Goal: Task Accomplishment & Management: Complete application form

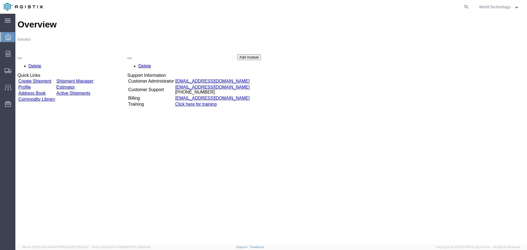
click at [45, 79] on link "Create Shipment" at bounding box center [34, 81] width 33 height 5
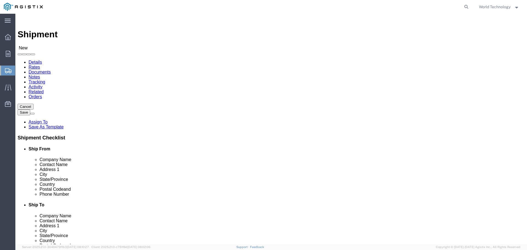
select select
click select "Select PG&E World Wide Technology Inc"
select select "9596"
click select "Select PG&E World Wide Technology Inc"
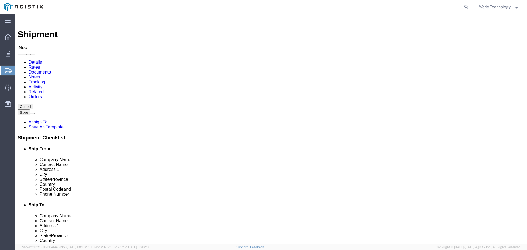
select select "PURCHORD"
select select
select select "MYPROFILE"
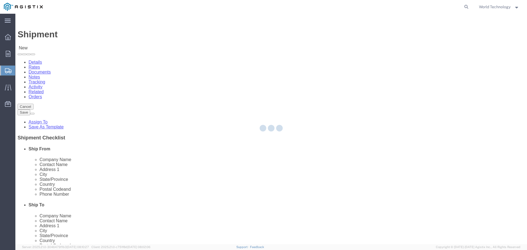
type input "World Wide Technology Inc"
type input "World Technology"
type input "[STREET_ADDRESS]"
type input "[GEOGRAPHIC_DATA]"
type input "62025"
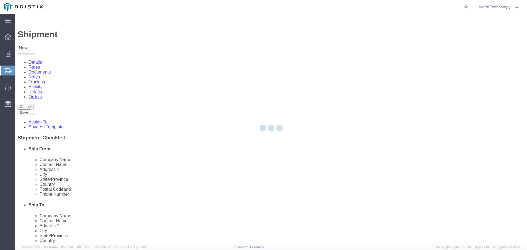
type input "3148240378"
type input "[EMAIL_ADDRESS][DOMAIN_NAME]"
checkbox input "true"
select select "IL"
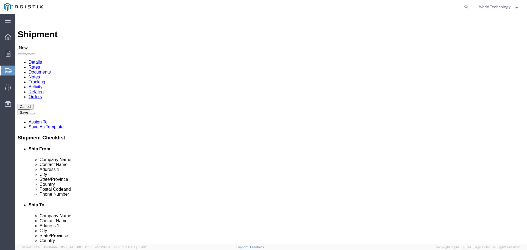
click select "Select All Others [GEOGRAPHIC_DATA] [GEOGRAPHIC_DATA] [GEOGRAPHIC_DATA] [GEOGRA…"
select select "23082"
click select "Select All Others [GEOGRAPHIC_DATA] [GEOGRAPHIC_DATA] [GEOGRAPHIC_DATA] [GEOGRA…"
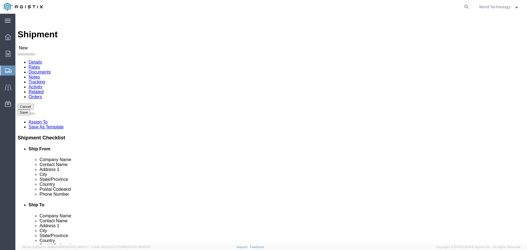
scroll to position [2716, 0]
select select "71714"
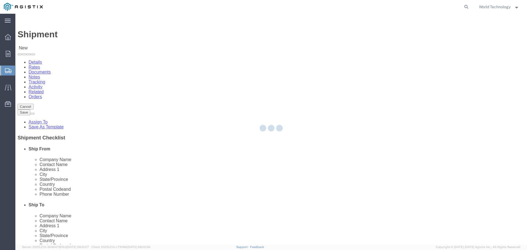
type input "PG&E"
type input "[STREET_ADDRESS]"
type input "[PERSON_NAME]"
type input "93905"
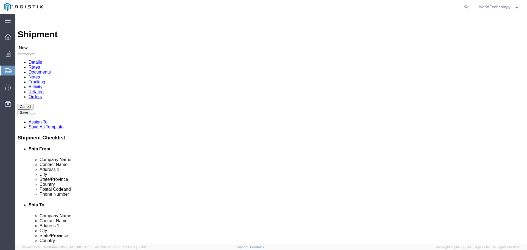
select select "CA"
click input "[STREET_ADDRESS]"
select select "19898"
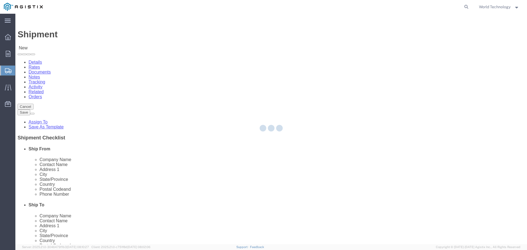
type input "[STREET_ADDRESS]"
type input "93901"
select select "CA"
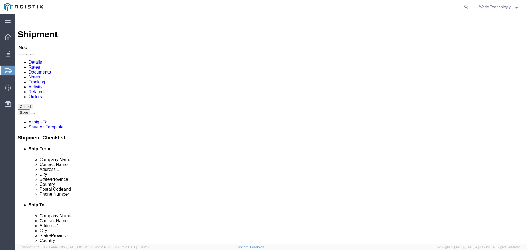
click input "text"
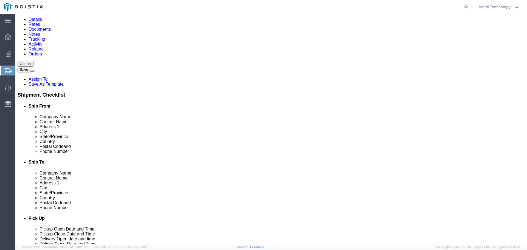
scroll to position [55, 0]
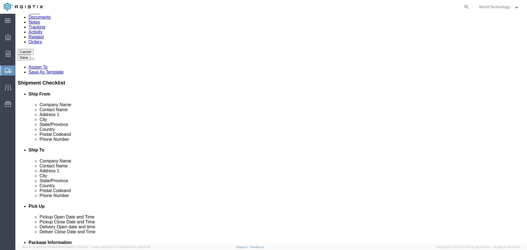
type input "[PERSON_NAME]"
click input "text"
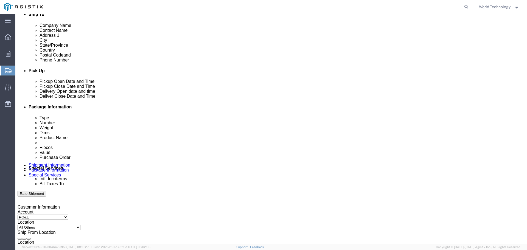
scroll to position [192, 0]
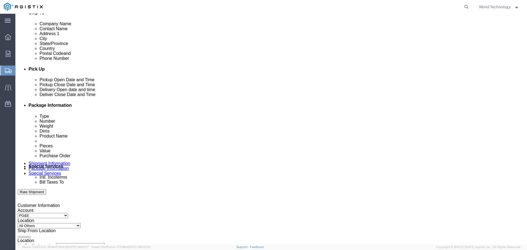
type input "[PHONE_NUMBER]"
click icon
click div "[DATE] 3:00 PM"
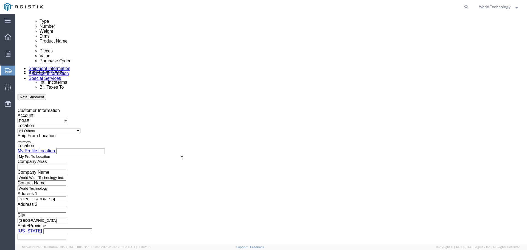
click button "Apply"
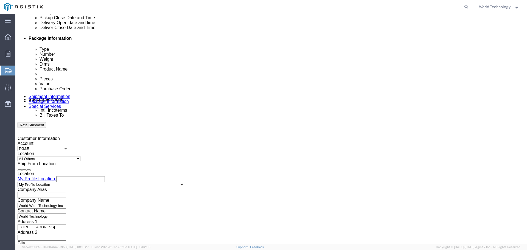
scroll to position [205, 0]
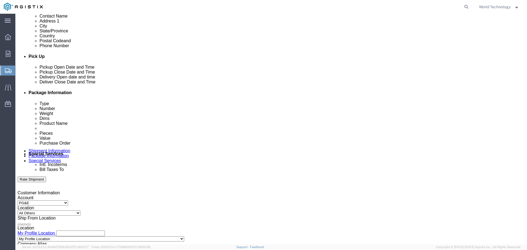
click div
click button "Apply"
click div
click button "Apply"
click input "text"
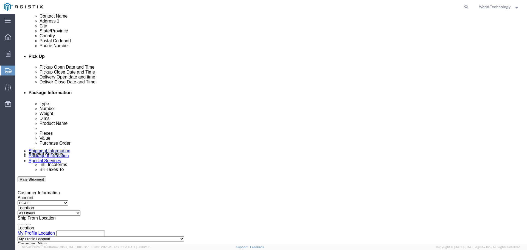
type input "2701203856"
click select "Select Account Type Activity ID Airline Appointment Number ASN Batch Request # …"
select select "SALEORDR"
click select "Select Account Type Activity ID Airline Appointment Number ASN Batch Request # …"
click input "text"
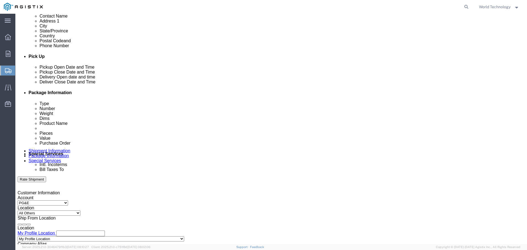
type input "12424979"
click select "Select Account Type Activity ID Airline Appointment Number ASN Batch Request # …"
select select "DELNUM"
click select "Select Account Type Activity ID Airline Appointment Number ASN Batch Request # …"
click input "text"
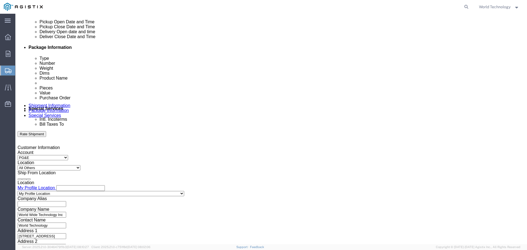
scroll to position [287, 0]
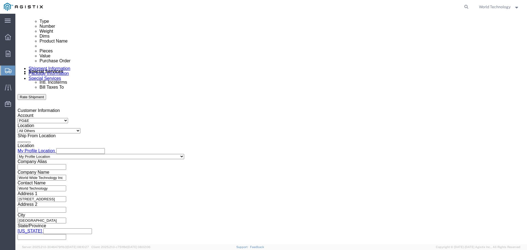
type input "1602829817"
click select "Select Air Less than Truckload Multi-Leg Ocean Freight Rail Small Parcel Truckl…"
select select "LTL"
click select "Select Air Less than Truckload Multi-Leg Ocean Freight Rail Small Parcel Truckl…"
click button "Continue"
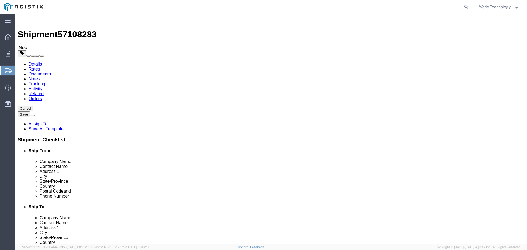
click select "Select Bulk Bundle(s) Cardboard Box(es) Carton(s) Crate(s) Drum(s) (Fiberboard)…"
select select "PSNS"
click select "Select Bulk Bundle(s) Cardboard Box(es) Carton(s) Crate(s) Drum(s) (Fiberboard)…"
click input "text"
type input "6"
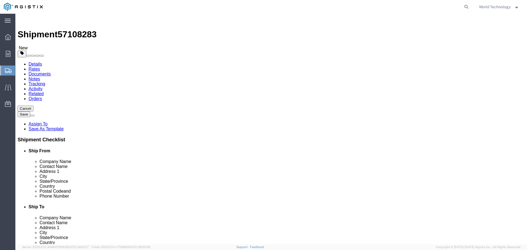
click input "text"
type input "48"
type input "40"
type input "32"
click input "0.00"
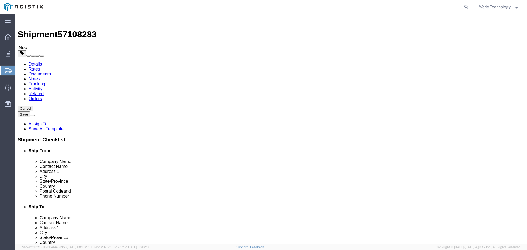
type input "170.00"
click link "Add Content"
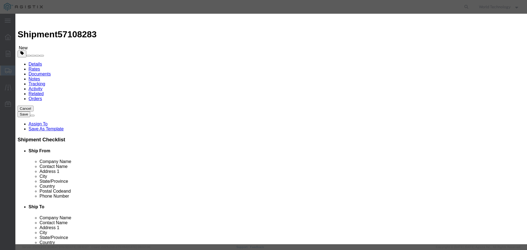
click input "text"
type input "COMPUTER EQUIPMENT"
drag, startPoint x: 165, startPoint y: 50, endPoint x: 159, endPoint y: 50, distance: 5.8
click div "0"
type input "6"
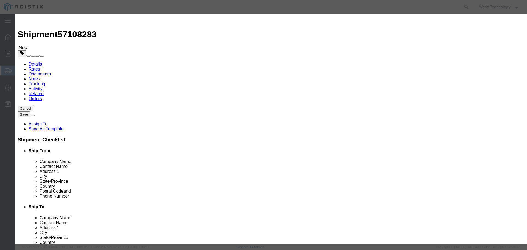
click input "text"
type input "10000"
click select "Select 50 55 60 65 70 85 92.5 100 125 175 250 300 400"
select select "92.5"
click select "Select 50 55 60 65 70 85 92.5 100 125 175 250 300 400"
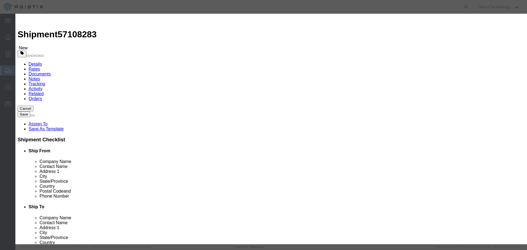
click button "Save & Close"
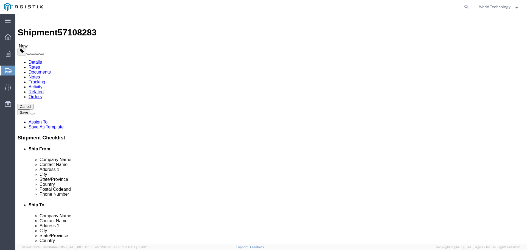
scroll to position [2, 0]
click button "Rate Shipment"
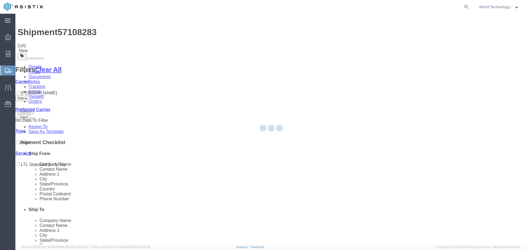
scroll to position [0, 0]
